Goal: Information Seeking & Learning: Learn about a topic

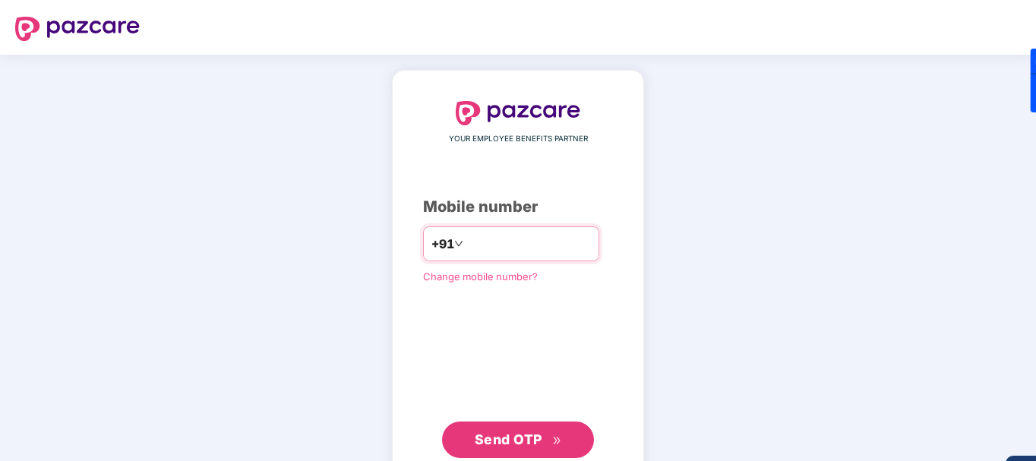
click at [541, 245] on input "number" at bounding box center [528, 244] width 125 height 24
type input "**********"
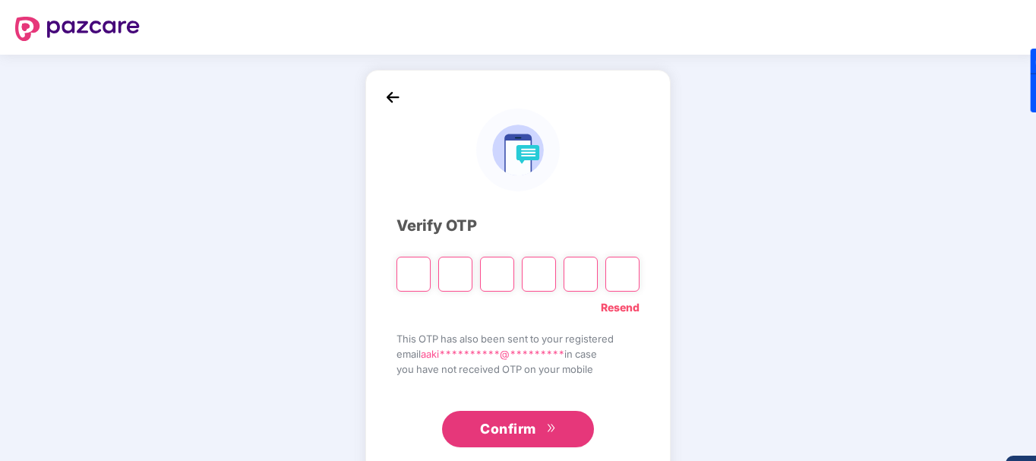
type input "*"
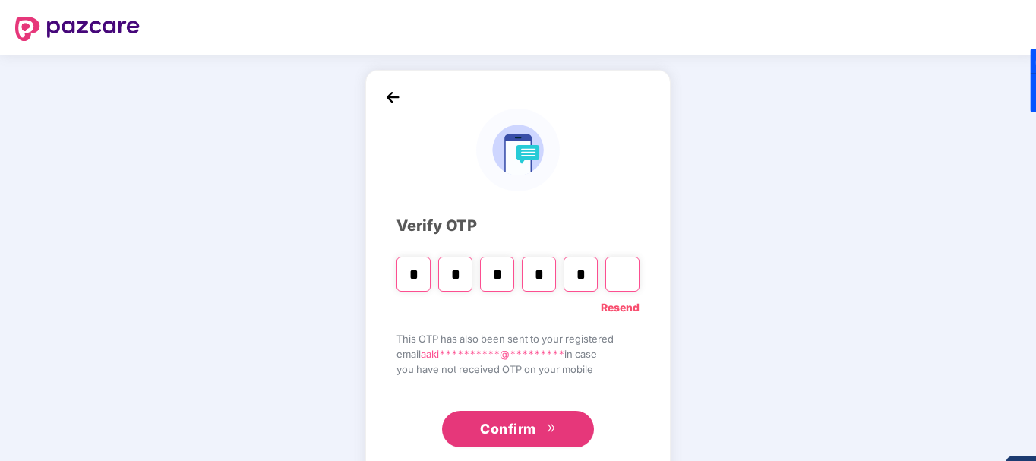
type input "*"
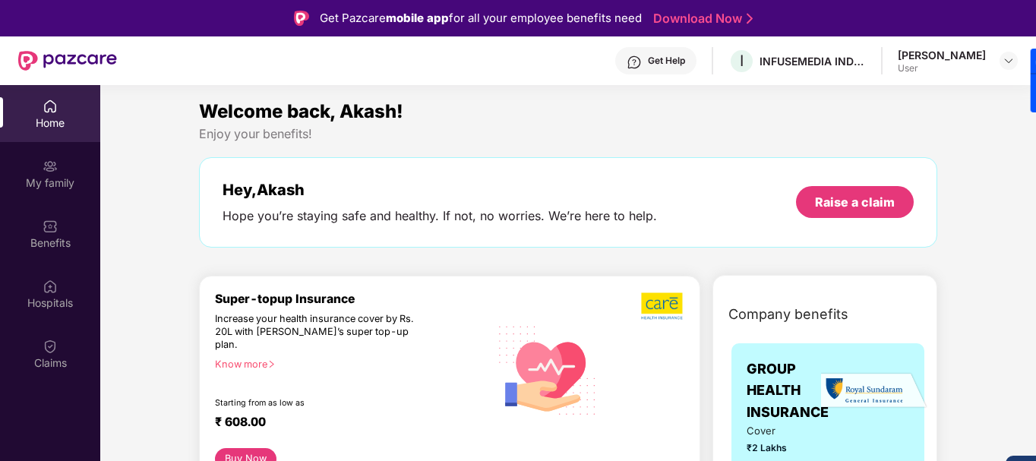
click at [967, 51] on div "[PERSON_NAME]" at bounding box center [942, 55] width 88 height 14
click at [1005, 65] on img at bounding box center [1008, 61] width 12 height 12
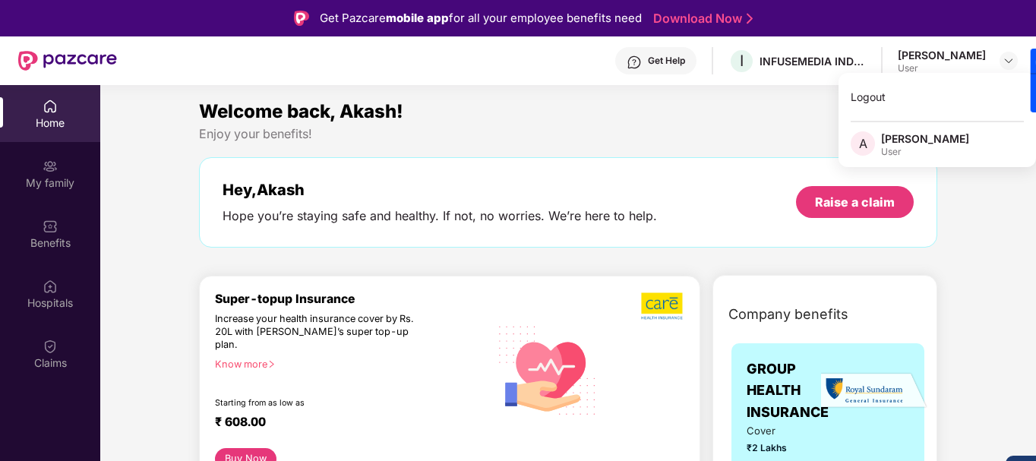
click at [913, 140] on div "Akash Kamble" at bounding box center [925, 138] width 88 height 14
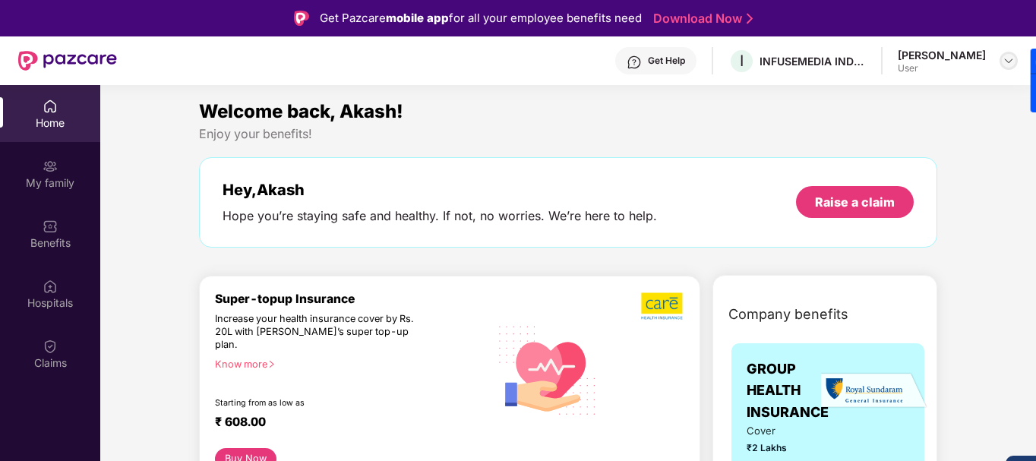
click at [1011, 60] on img at bounding box center [1008, 61] width 12 height 12
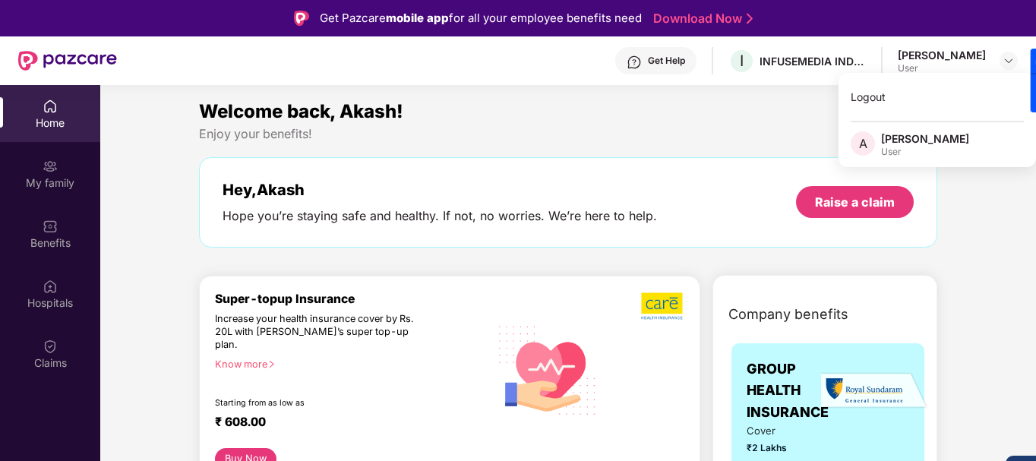
click at [866, 140] on span "A" at bounding box center [862, 143] width 24 height 24
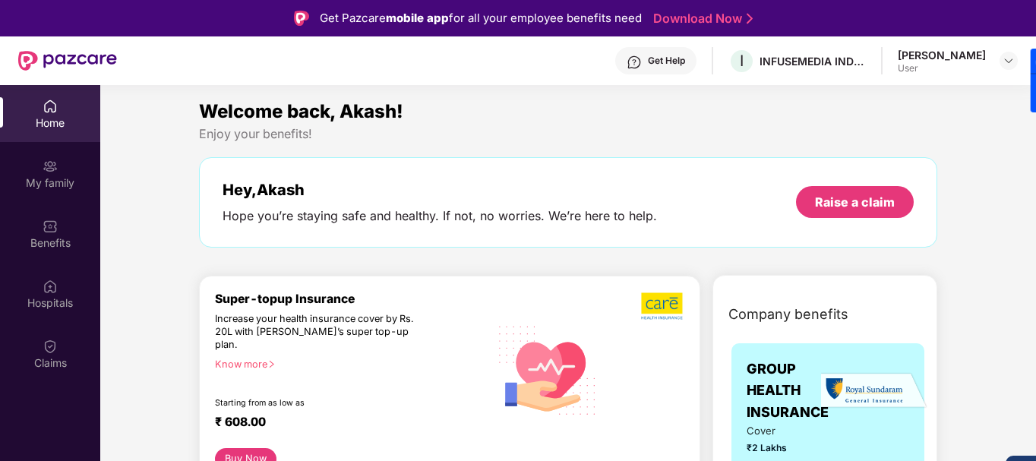
click at [46, 122] on div "Home" at bounding box center [50, 122] width 100 height 15
click at [314, 122] on div "Welcome back, Akash!" at bounding box center [568, 111] width 738 height 29
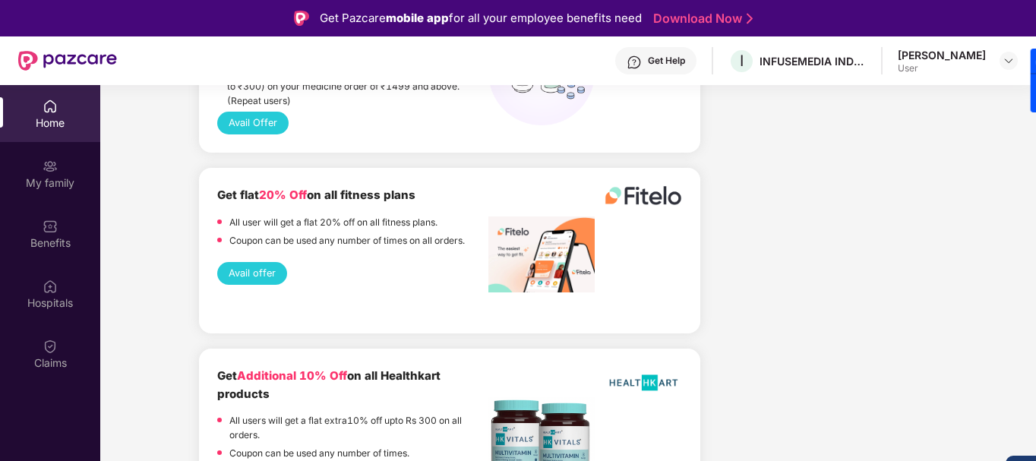
scroll to position [1747, 0]
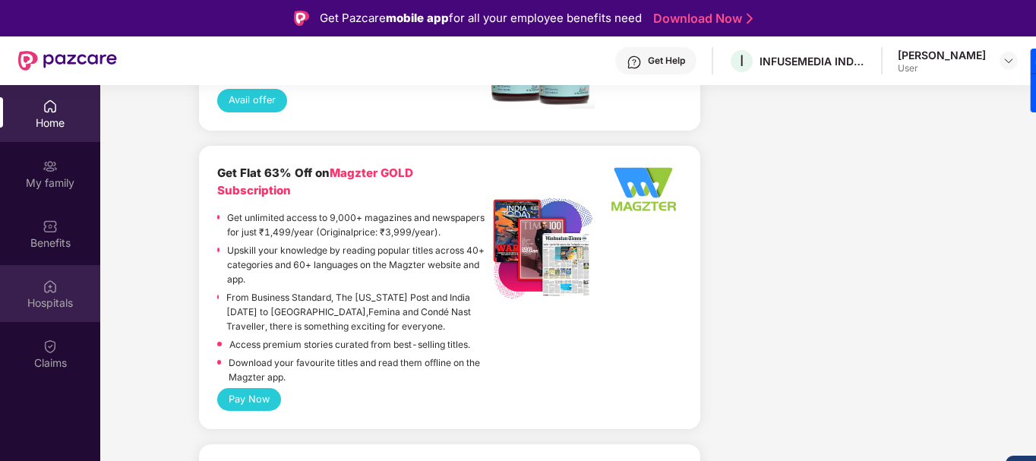
click at [18, 292] on div "Hospitals" at bounding box center [50, 293] width 100 height 57
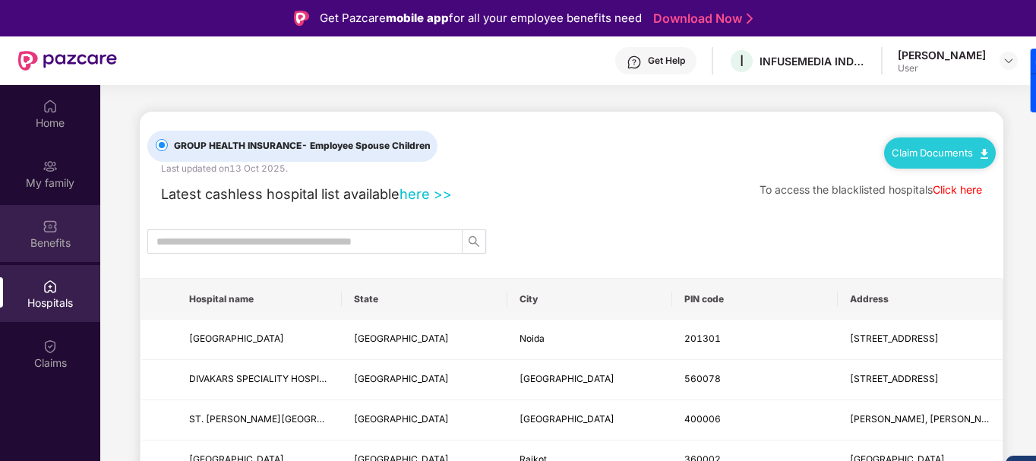
click at [28, 215] on div "Benefits" at bounding box center [50, 233] width 100 height 57
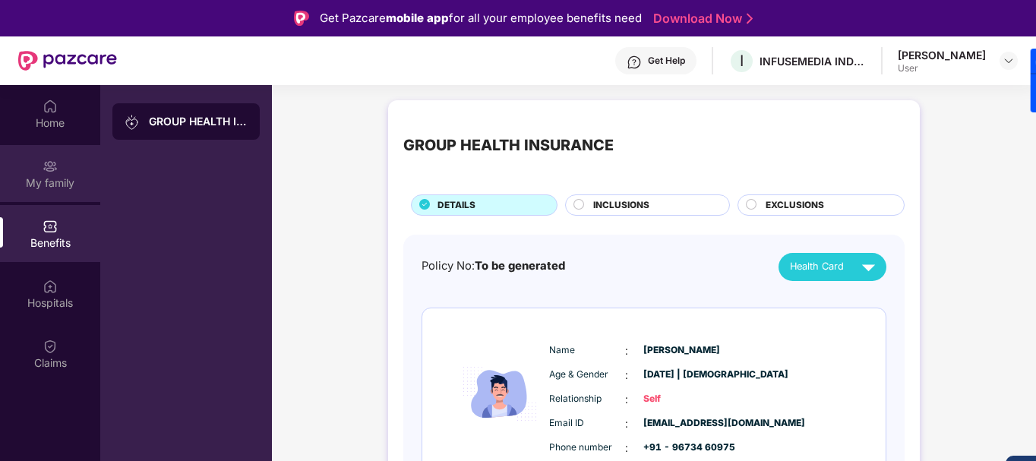
click at [27, 191] on div "My family" at bounding box center [50, 173] width 100 height 57
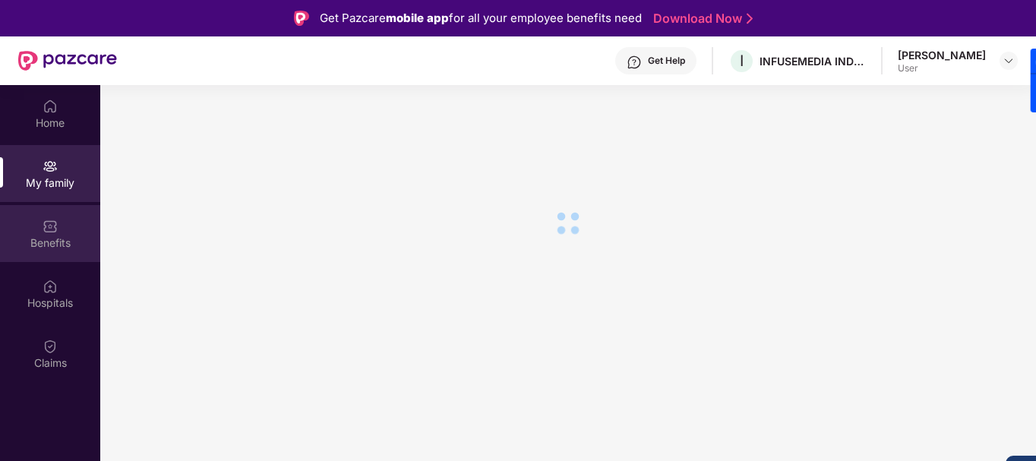
click at [40, 232] on div "Benefits" at bounding box center [50, 233] width 100 height 57
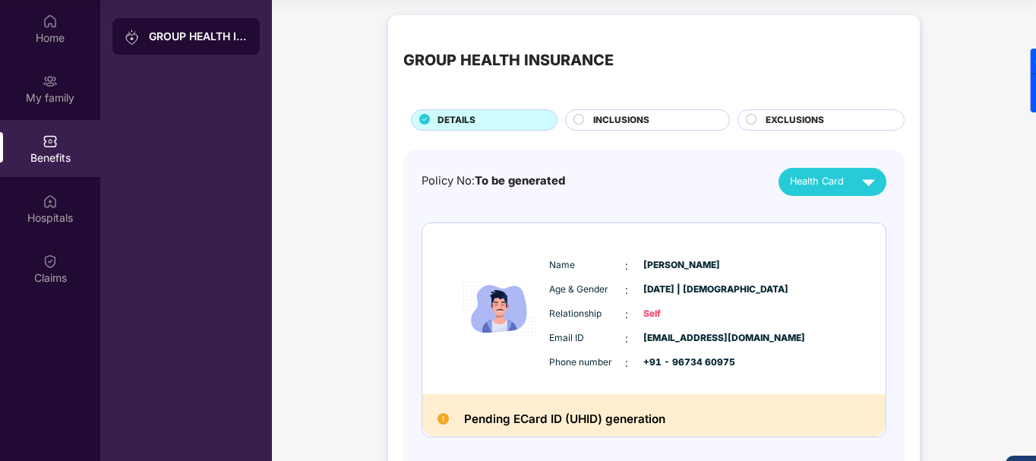
click at [846, 160] on div "Policy No: To be generated Health Card Name : Akash Kamble Age & Gender : 05 No…" at bounding box center [653, 322] width 501 height 344
click at [841, 181] on span "Health Card" at bounding box center [817, 181] width 54 height 15
click at [613, 119] on span "INCLUSIONS" at bounding box center [621, 120] width 56 height 14
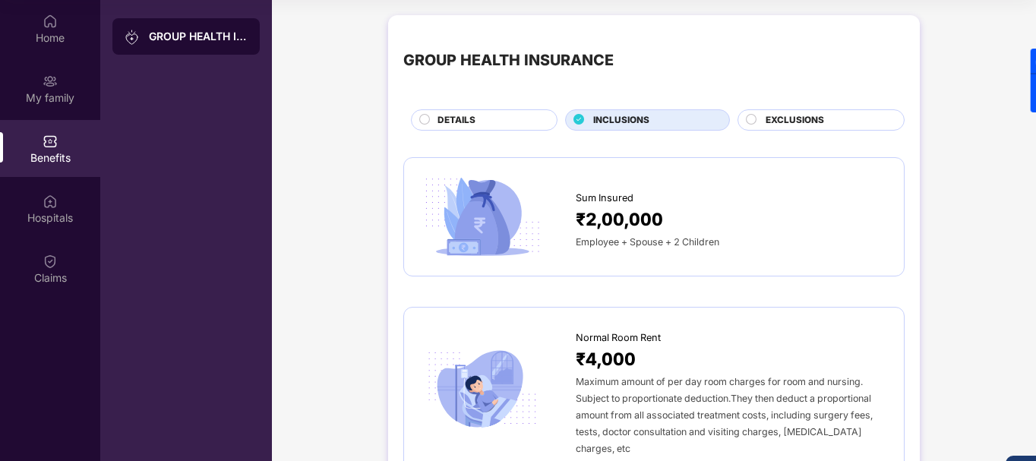
click at [780, 116] on span "EXCLUSIONS" at bounding box center [794, 120] width 58 height 14
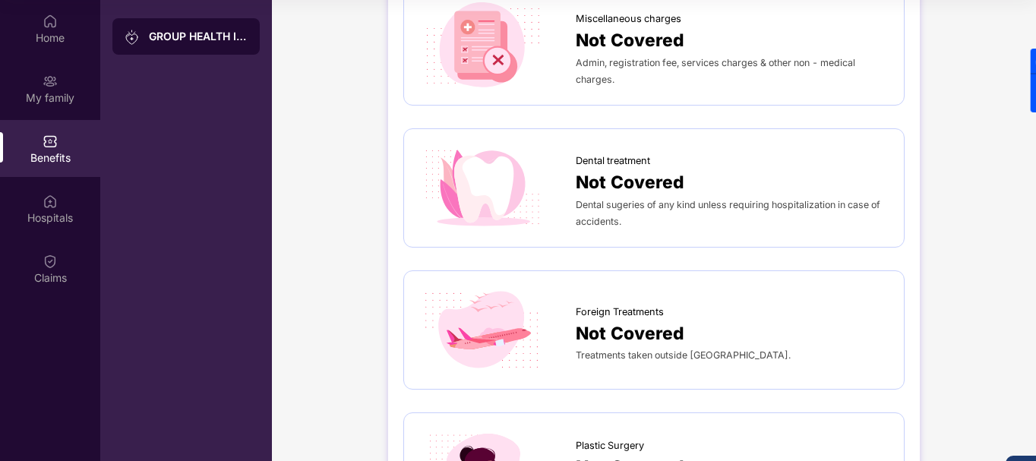
scroll to position [532, 0]
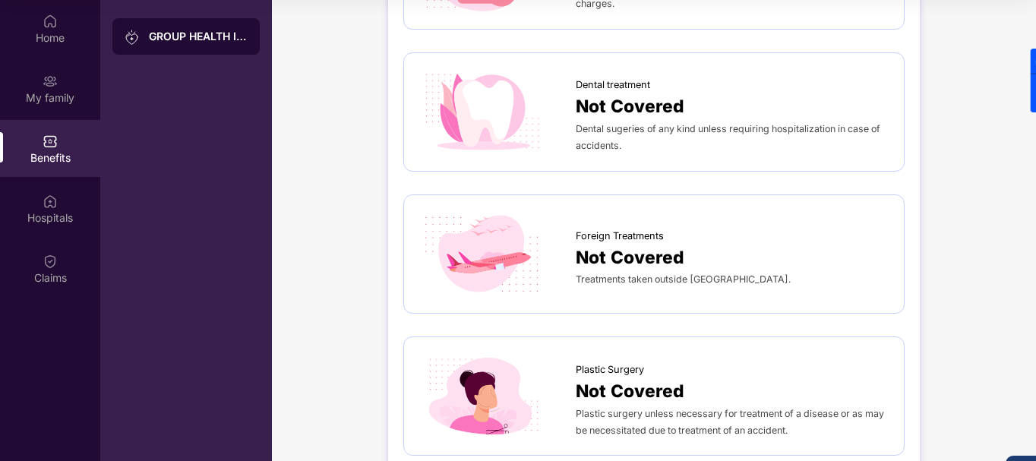
click at [648, 121] on div "Dental sugeries of any kind unless requiring hospitalization in case of acciden…" at bounding box center [732, 136] width 313 height 33
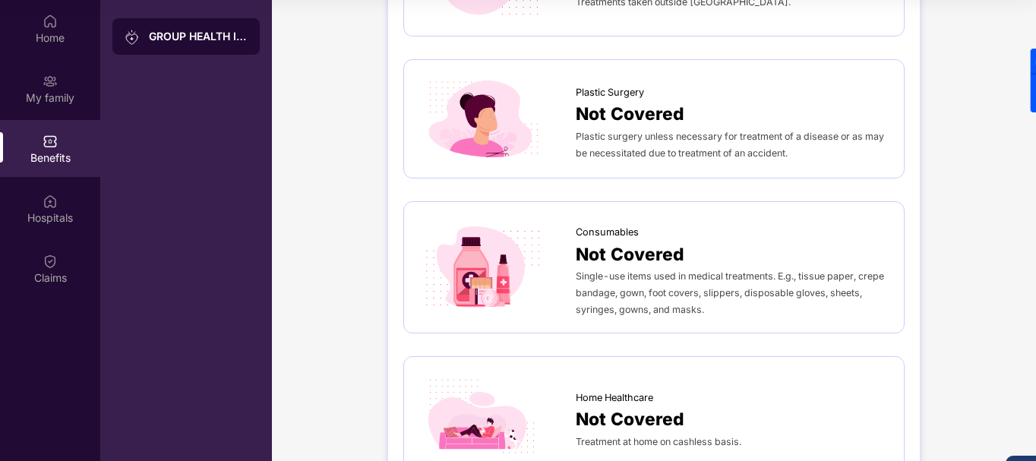
scroll to position [885, 0]
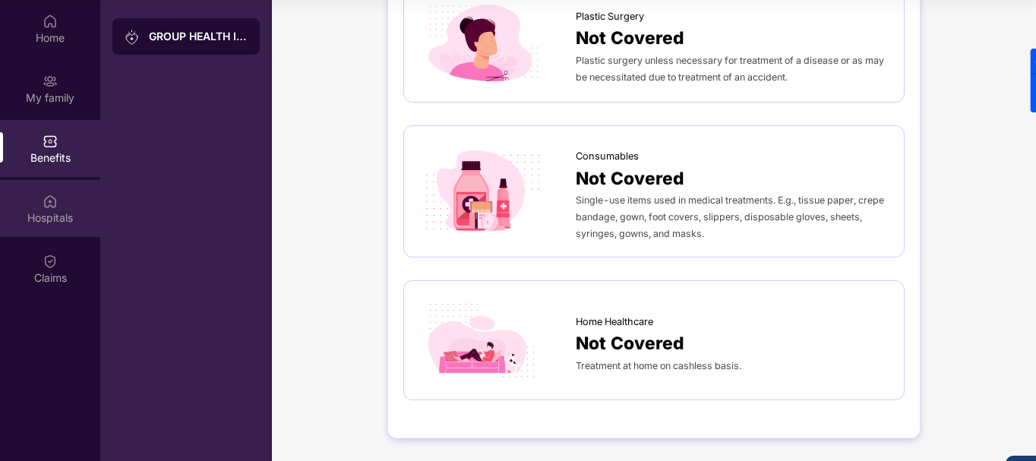
click at [24, 196] on div "Hospitals" at bounding box center [50, 208] width 100 height 57
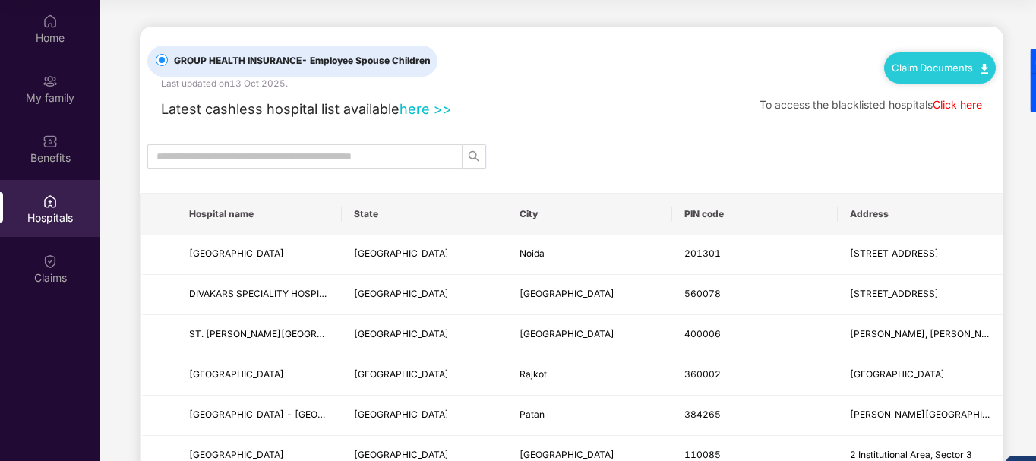
click at [426, 113] on link "here >>" at bounding box center [425, 108] width 52 height 17
click at [431, 109] on link "here >>" at bounding box center [425, 108] width 52 height 17
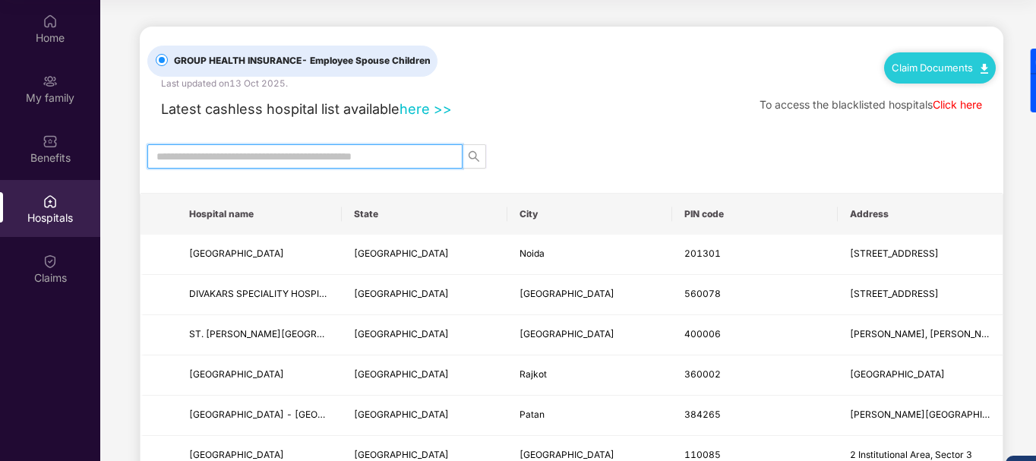
click at [195, 155] on input "text" at bounding box center [298, 156] width 285 height 17
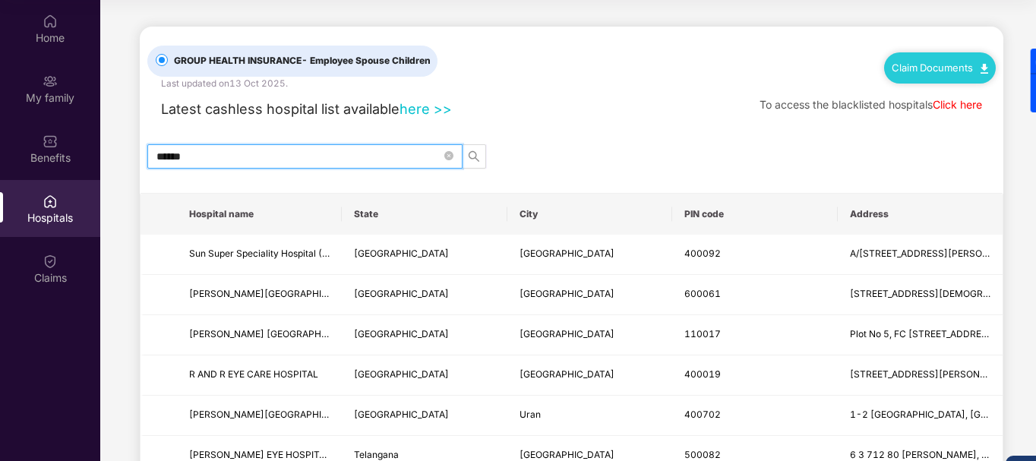
click at [177, 153] on input "******" at bounding box center [298, 156] width 285 height 17
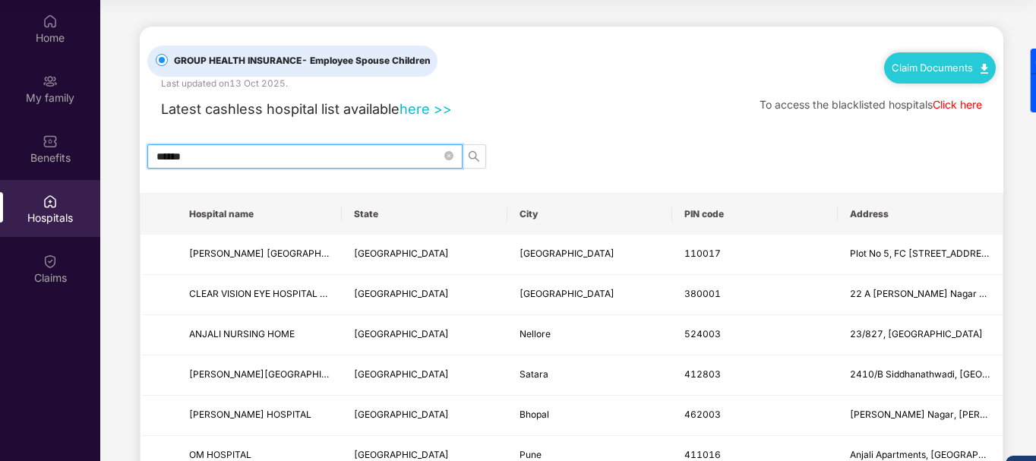
click at [177, 153] on input "******" at bounding box center [298, 156] width 285 height 17
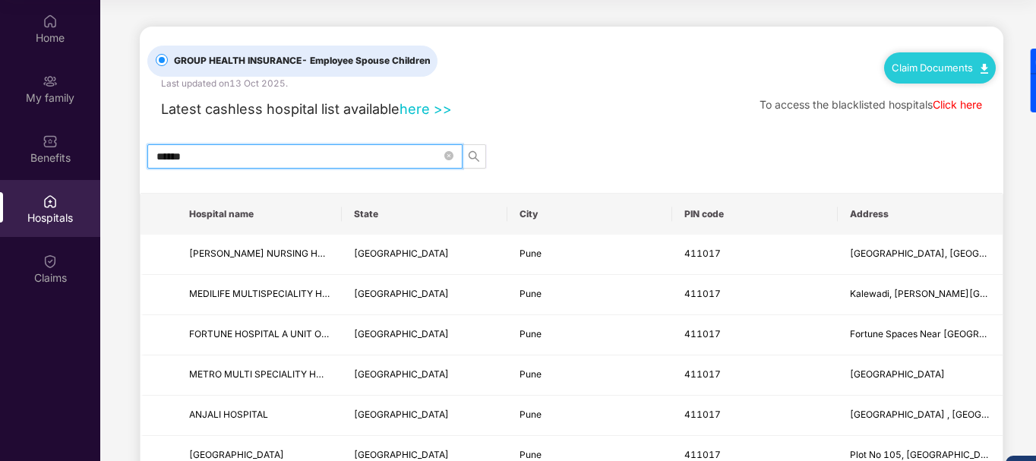
click at [168, 164] on input "******" at bounding box center [298, 156] width 285 height 17
type input "******"
click at [451, 157] on icon "close-circle" at bounding box center [448, 155] width 9 height 9
